Goal: Transaction & Acquisition: Obtain resource

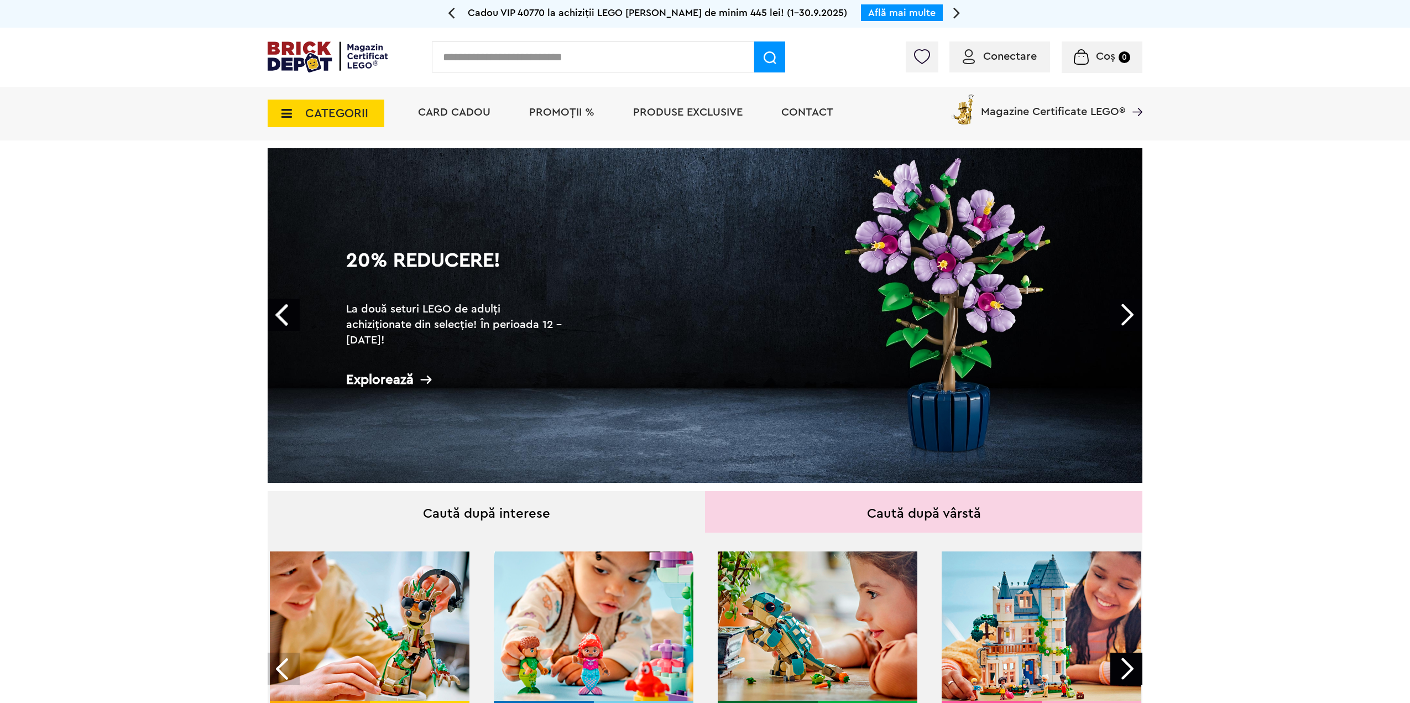
click at [580, 113] on span "PROMOȚII %" at bounding box center [561, 112] width 65 height 11
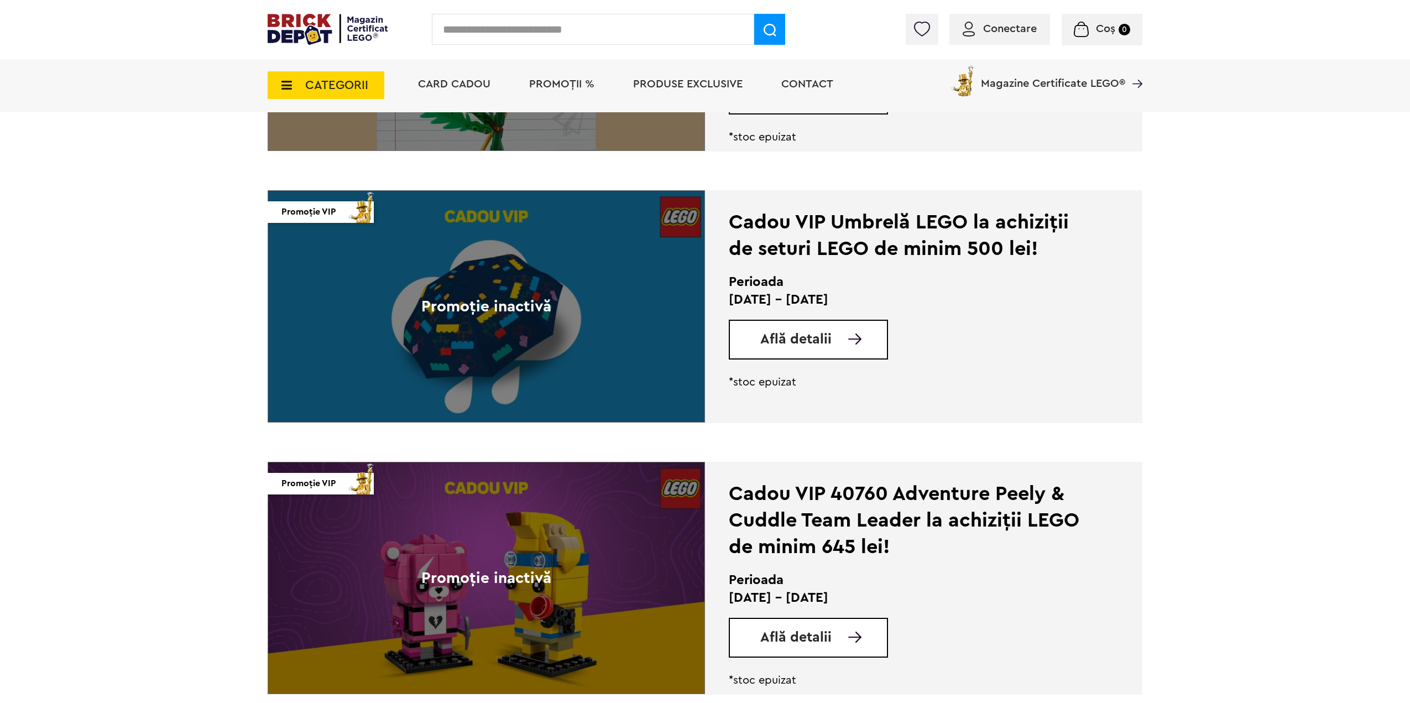
scroll to position [2110, 0]
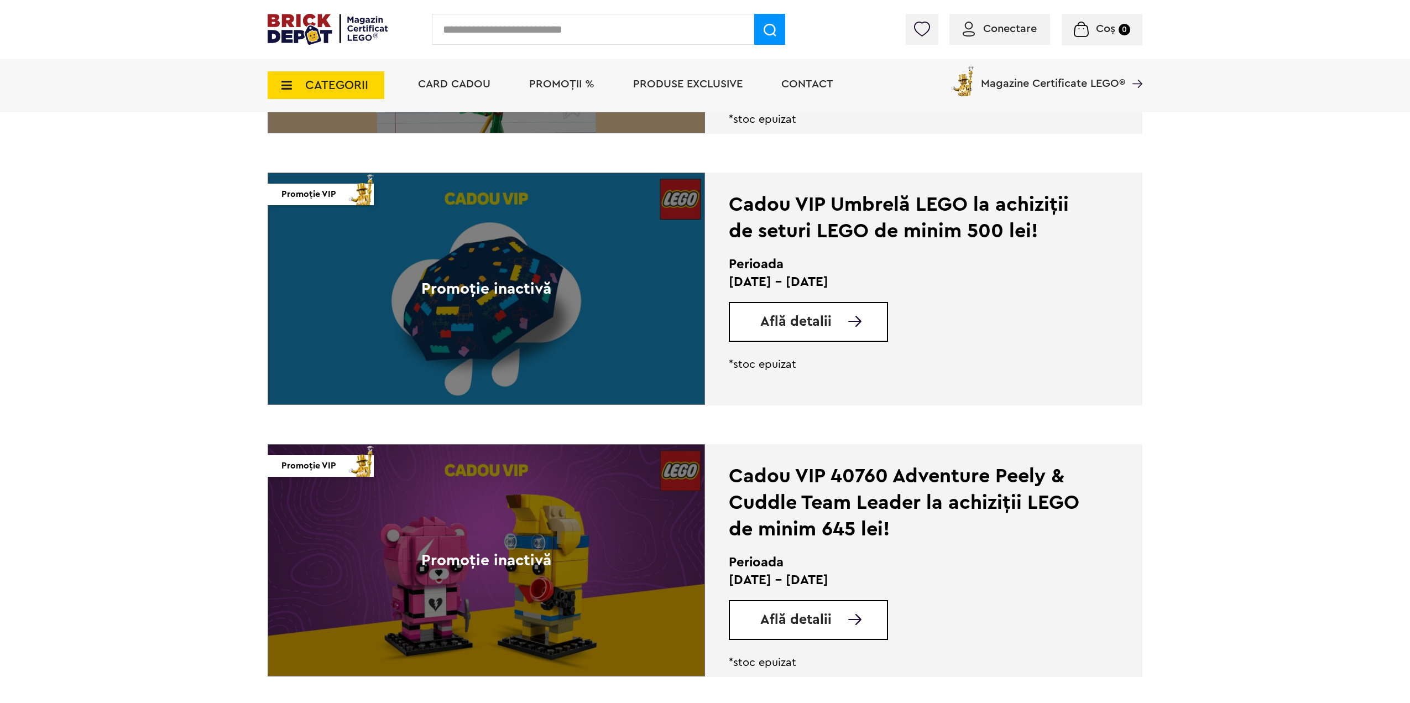
click at [814, 315] on span "Află detalii" at bounding box center [795, 322] width 71 height 14
